Goal: Task Accomplishment & Management: Manage account settings

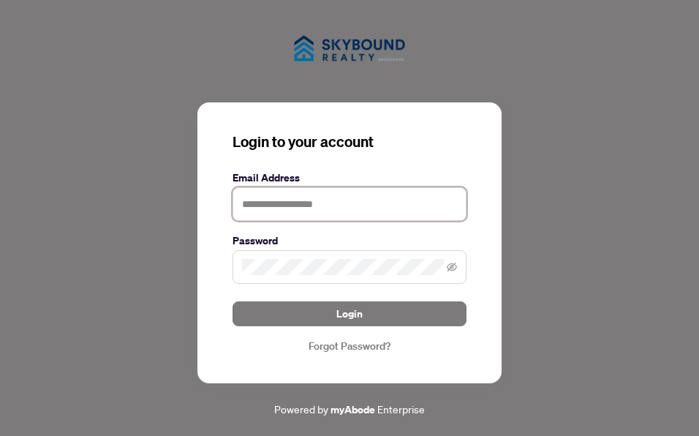
click at [304, 206] on input "text" at bounding box center [350, 204] width 234 height 34
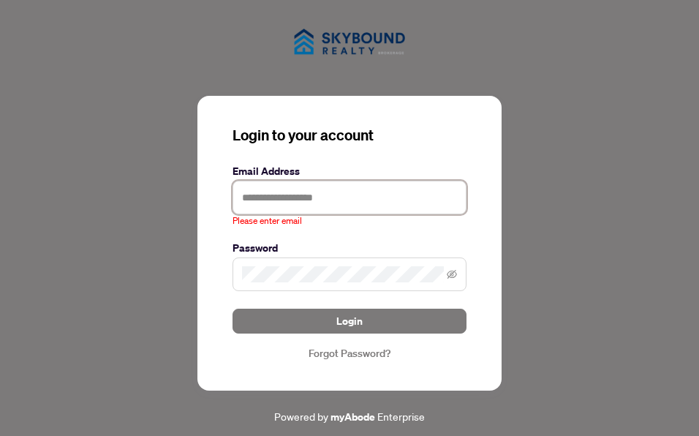
type input "**********"
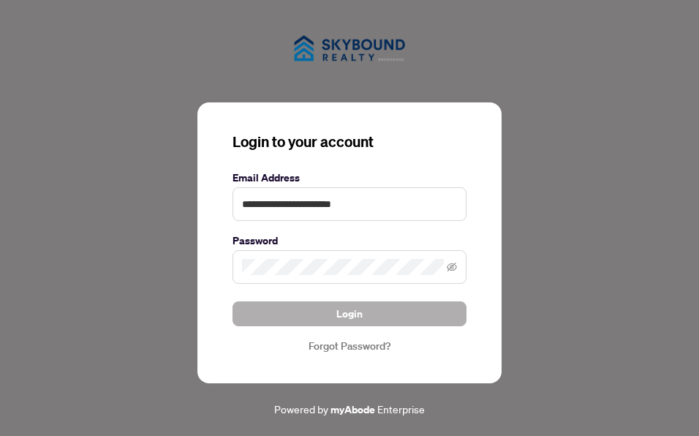
click at [340, 306] on span "Login" at bounding box center [349, 313] width 26 height 23
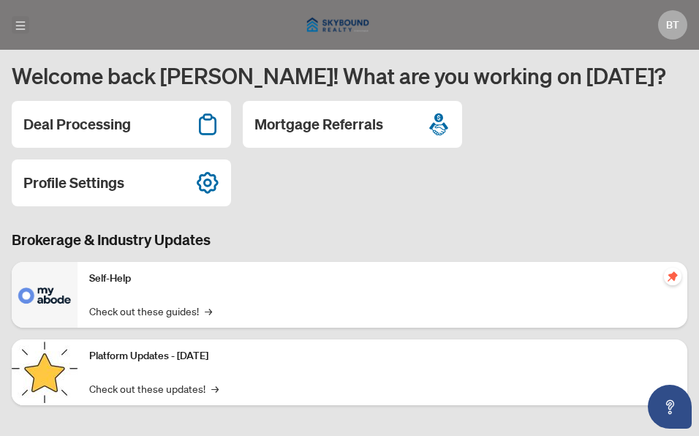
click at [20, 24] on icon "menu" at bounding box center [21, 25] width 10 height 8
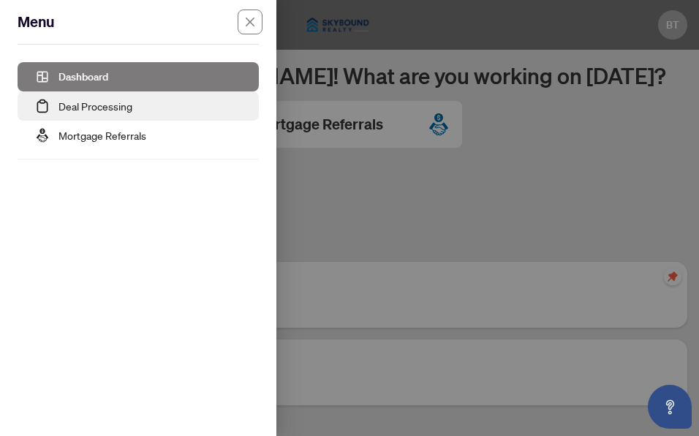
click at [94, 113] on link "Deal Processing" at bounding box center [96, 105] width 74 height 13
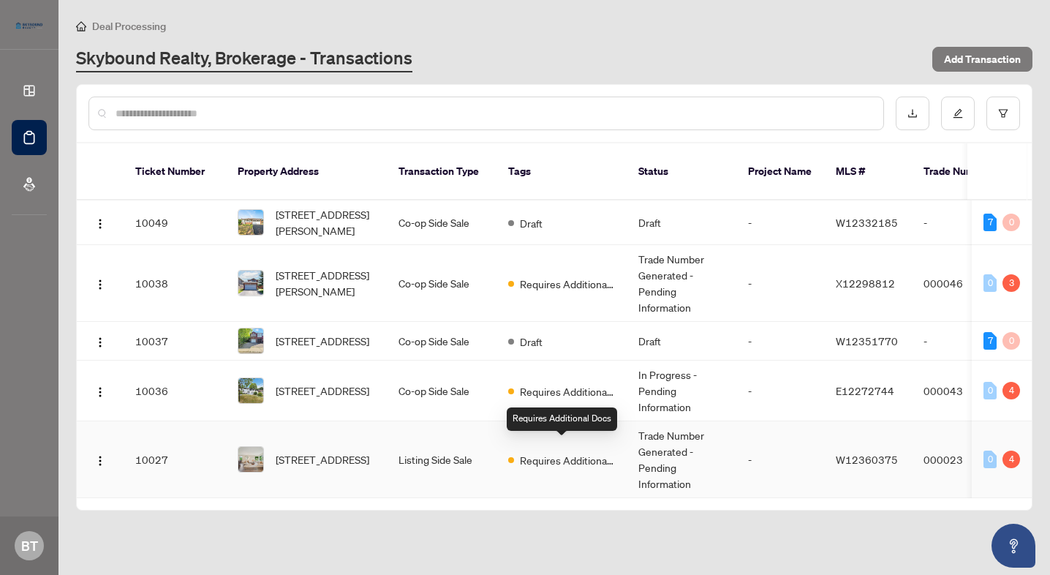
click at [563, 435] on span "Requires Additional Docs" at bounding box center [567, 460] width 95 height 16
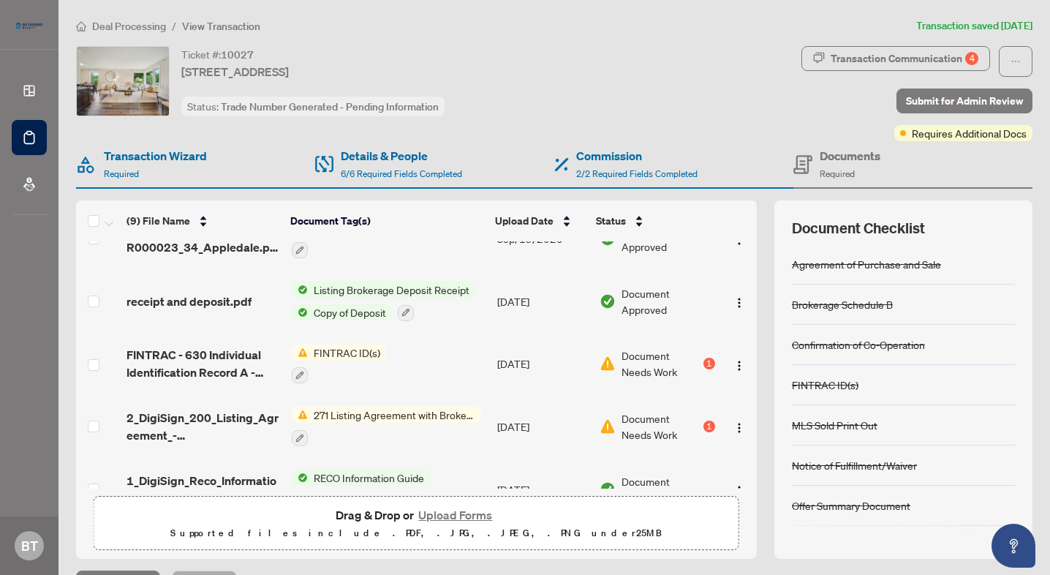
scroll to position [102, 0]
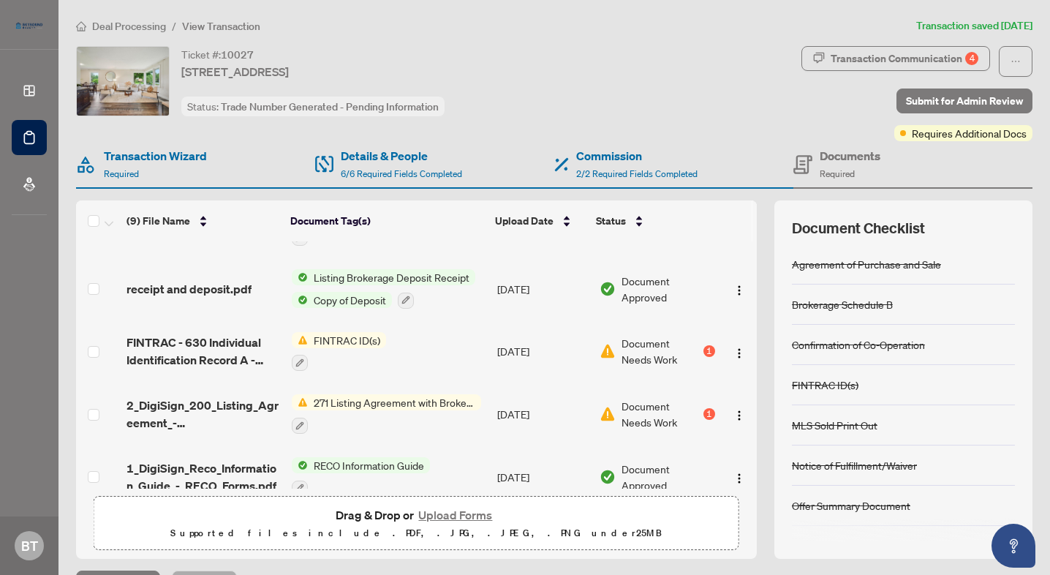
click at [445, 402] on span "271 Listing Agreement with Brokerage Schedule A to Listing Agreement" at bounding box center [394, 402] width 173 height 16
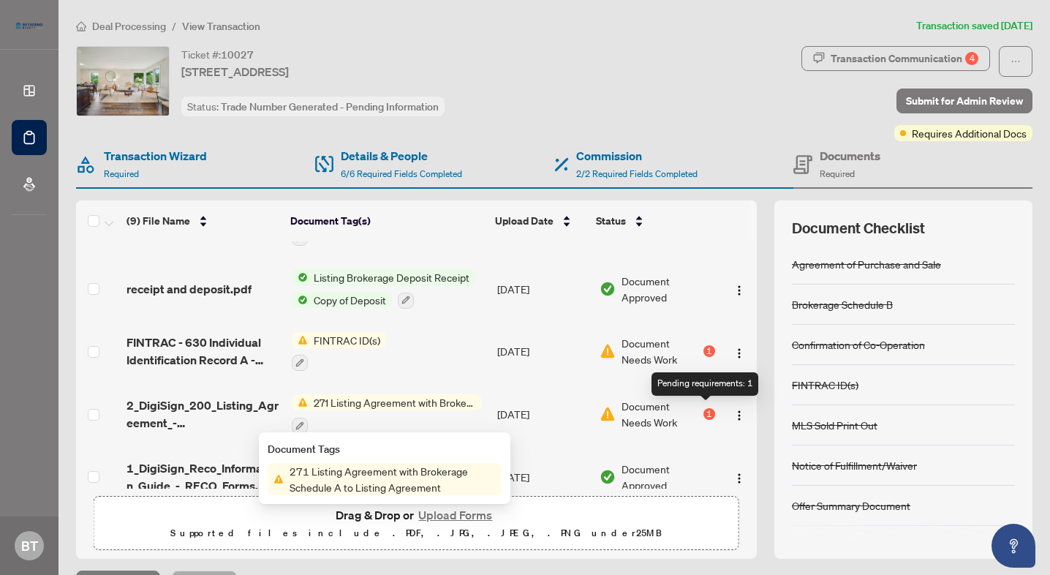
click at [698, 410] on div "1" at bounding box center [710, 414] width 12 height 12
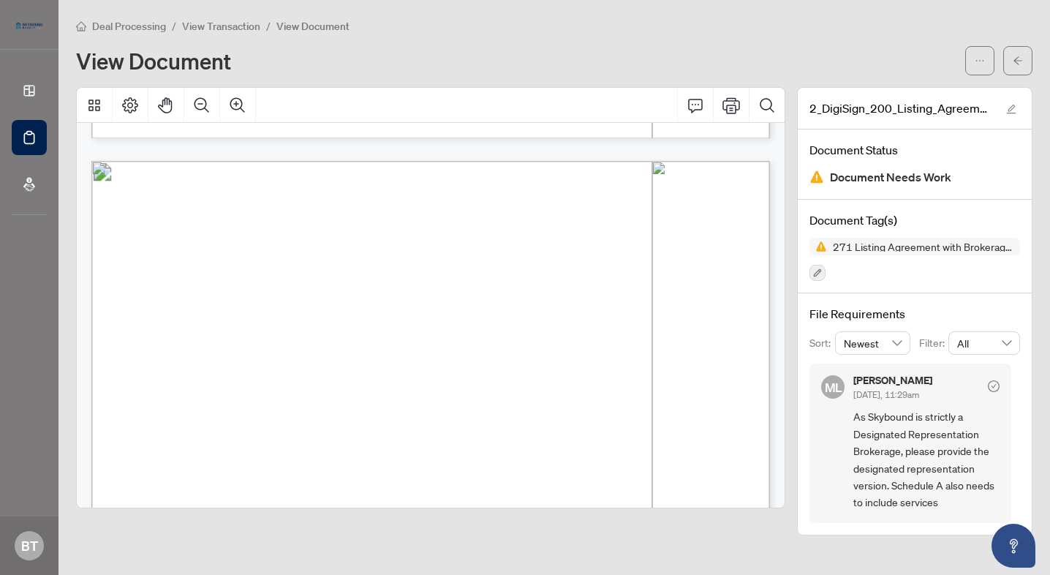
scroll to position [2681, 0]
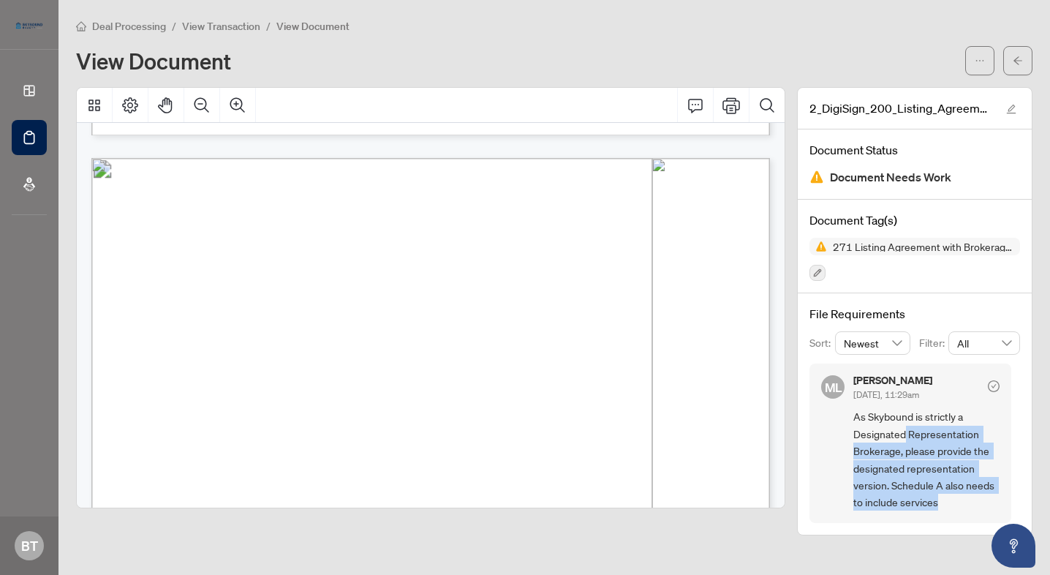
drag, startPoint x: 905, startPoint y: 431, endPoint x: 951, endPoint y: 516, distance: 96.5
click at [698, 435] on div "ML [PERSON_NAME] [DATE], 11:29am As Skybound is strictly a Designated Represent…" at bounding box center [911, 442] width 202 height 159
click at [483, 372] on span ", sets out the details of the provision of services, confidentiality and repres…" at bounding box center [510, 372] width 429 height 12
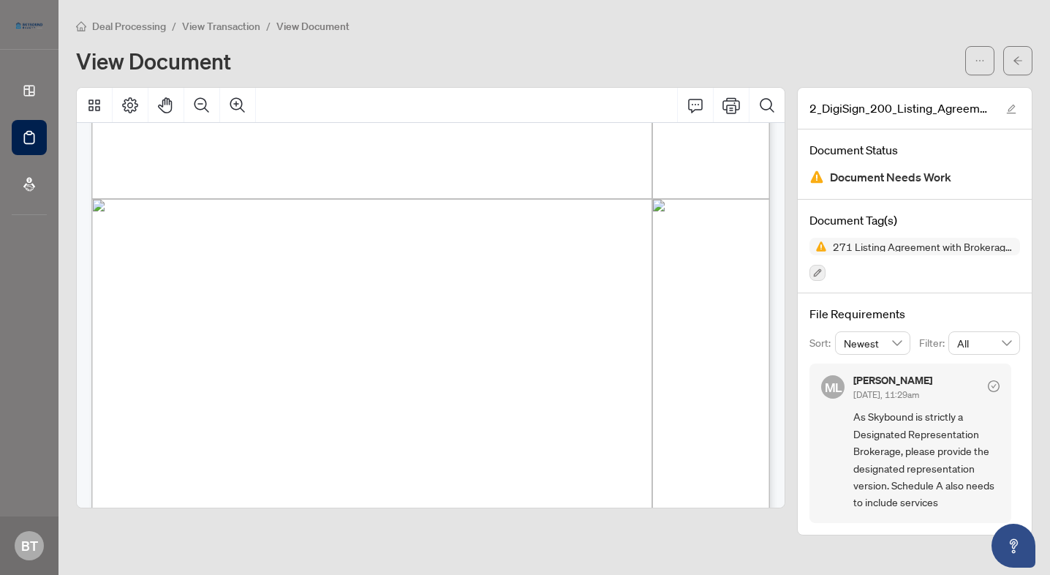
scroll to position [0, 0]
